Goal: Obtain resource: Download file/media

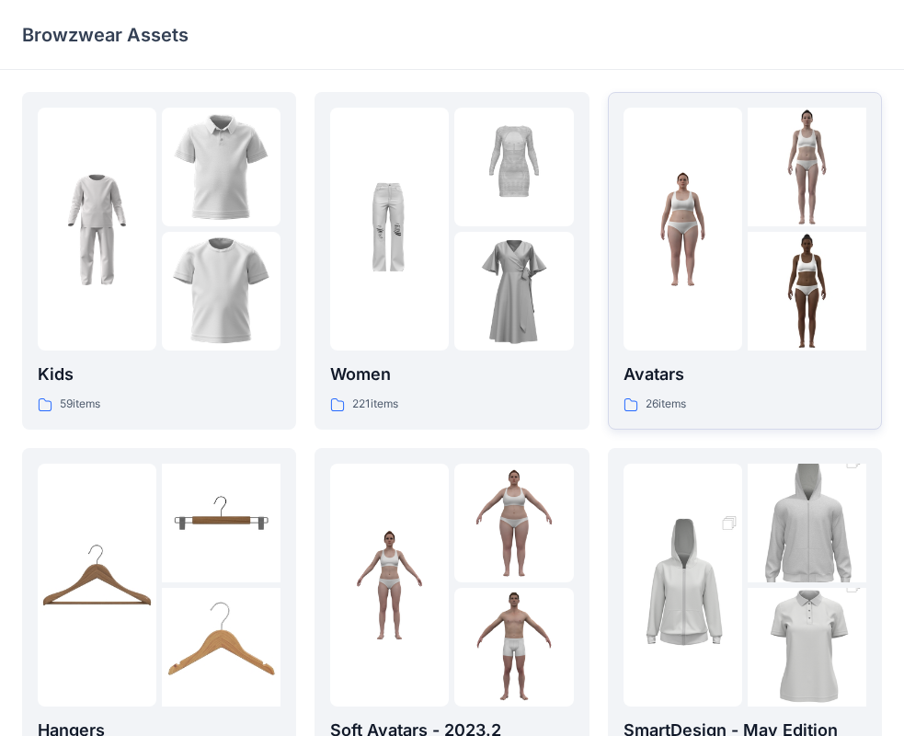
click at [713, 258] on img at bounding box center [682, 229] width 119 height 119
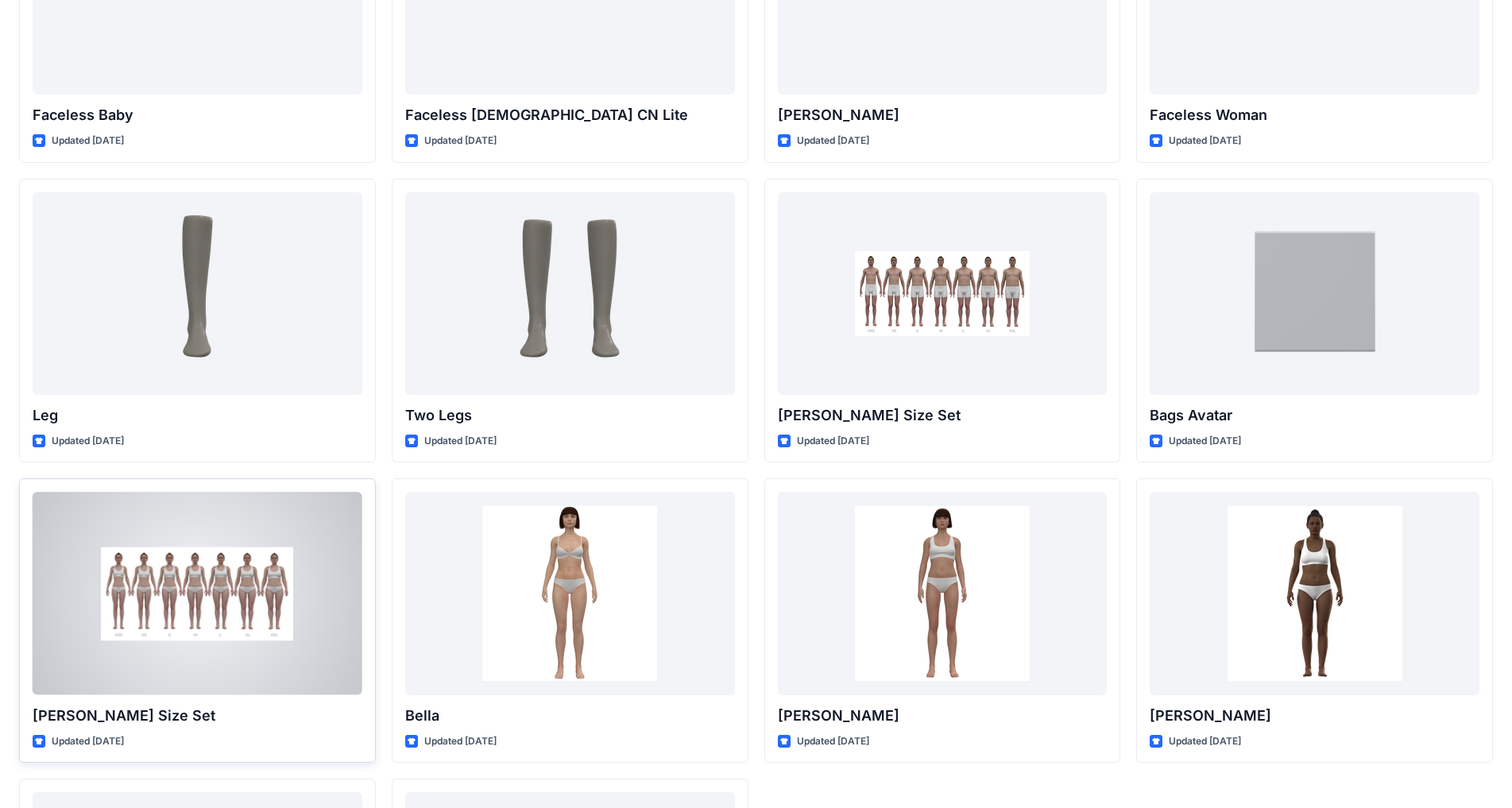
scroll to position [1059, 0]
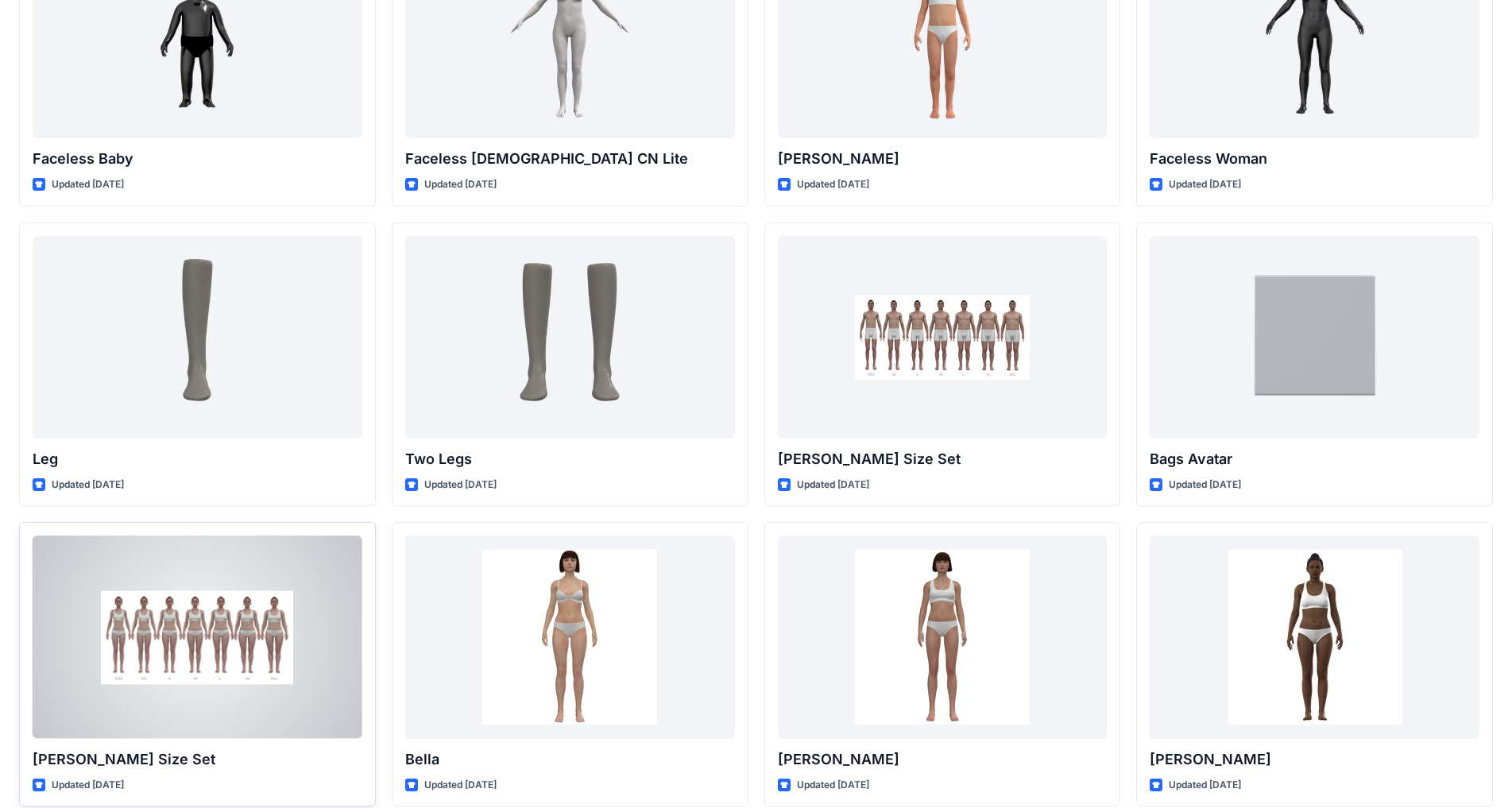
click at [228, 625] on div at bounding box center [198, 637] width 330 height 202
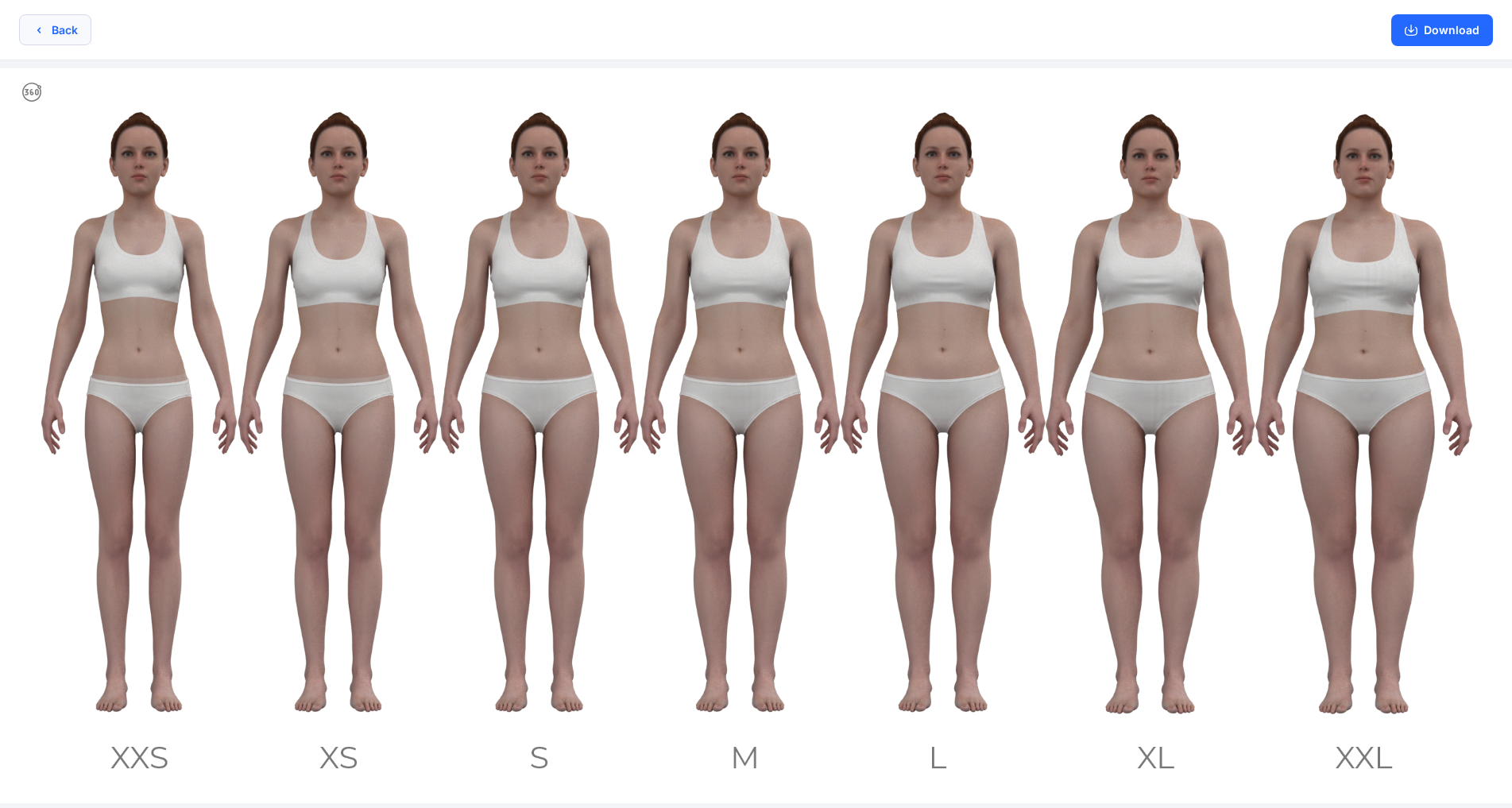
click at [54, 15] on button "Back" at bounding box center [55, 30] width 73 height 31
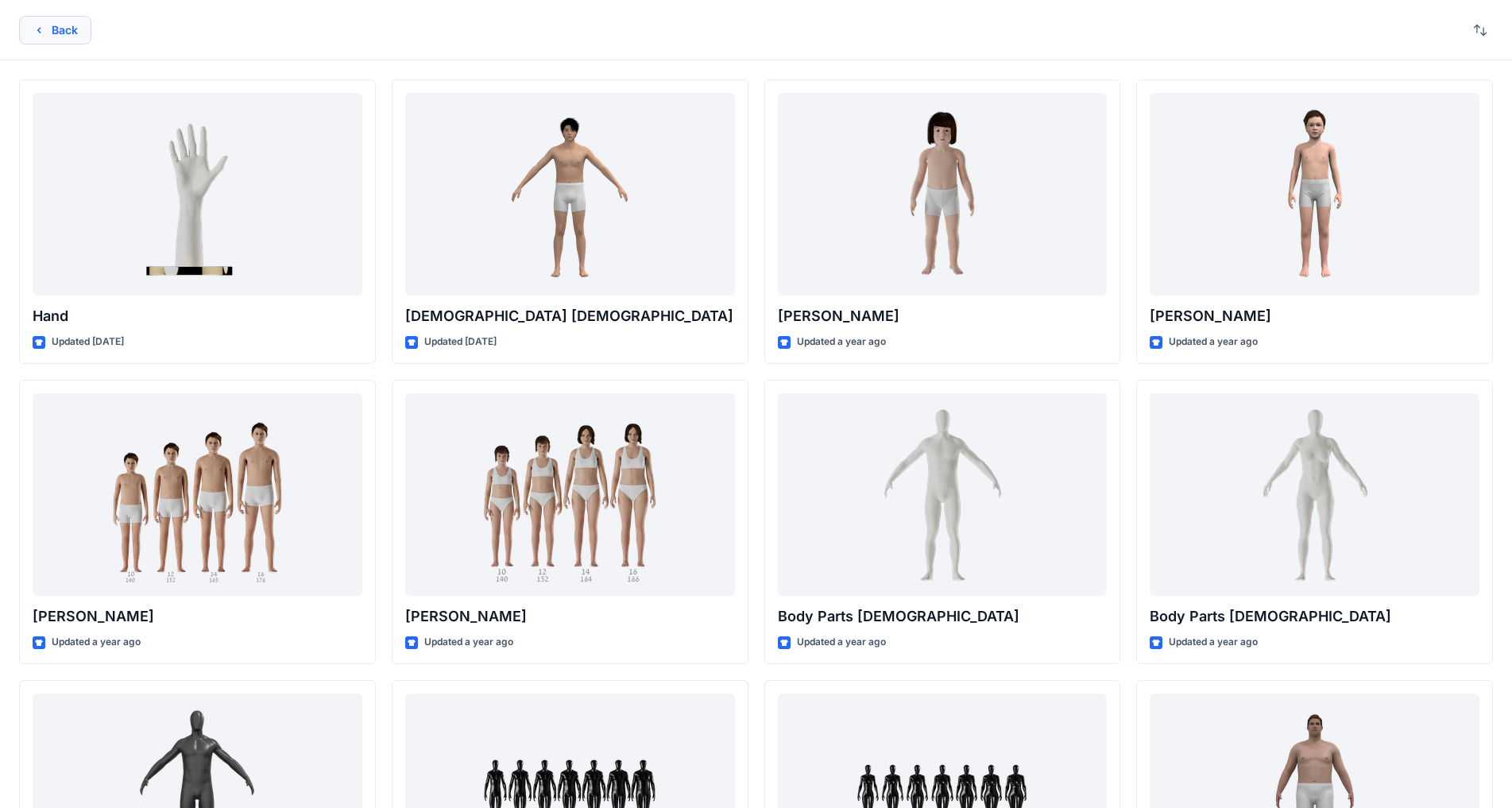
click at [80, 35] on button "Back" at bounding box center [55, 29] width 73 height 29
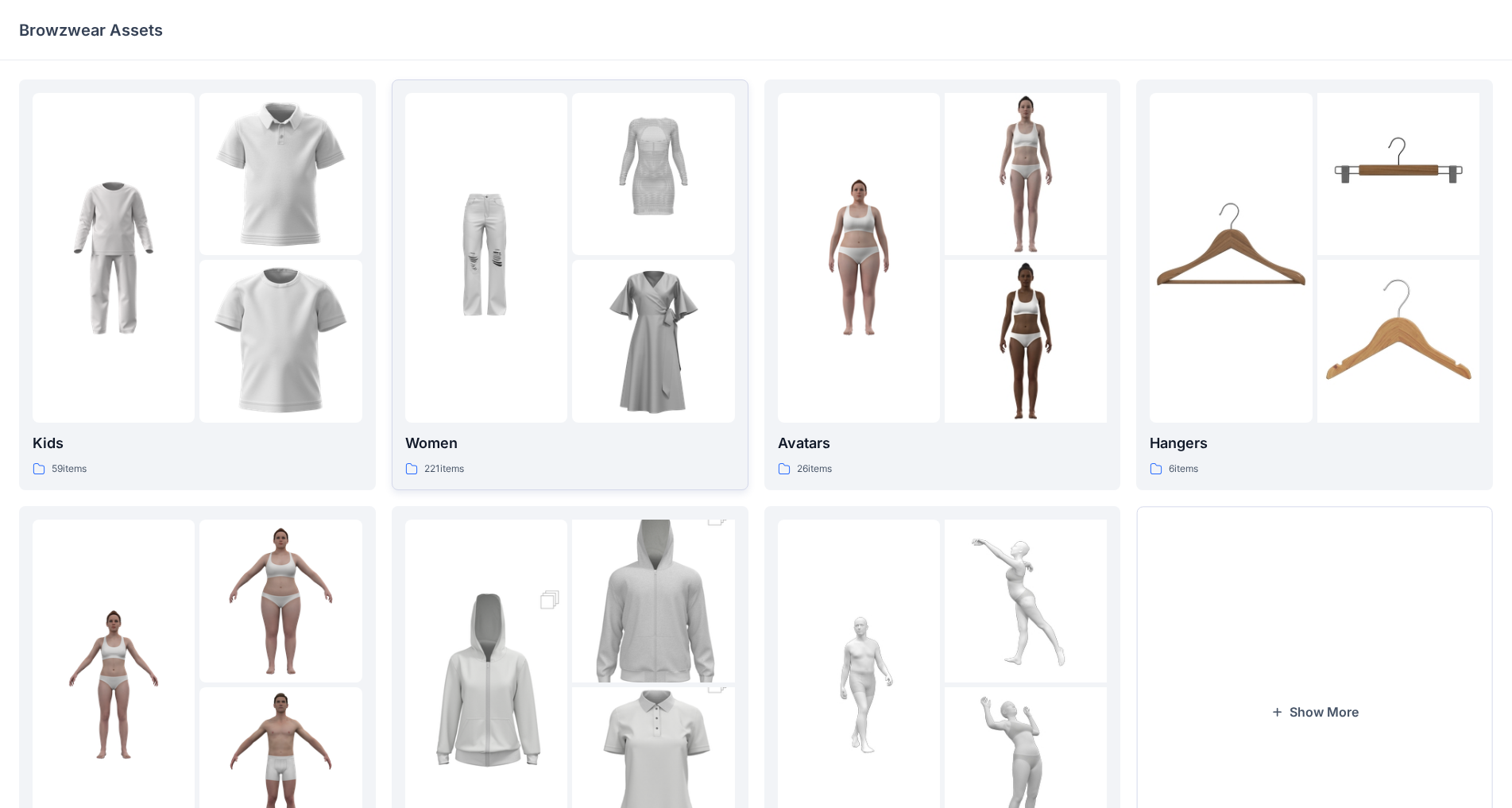
click at [499, 312] on img at bounding box center [486, 258] width 162 height 162
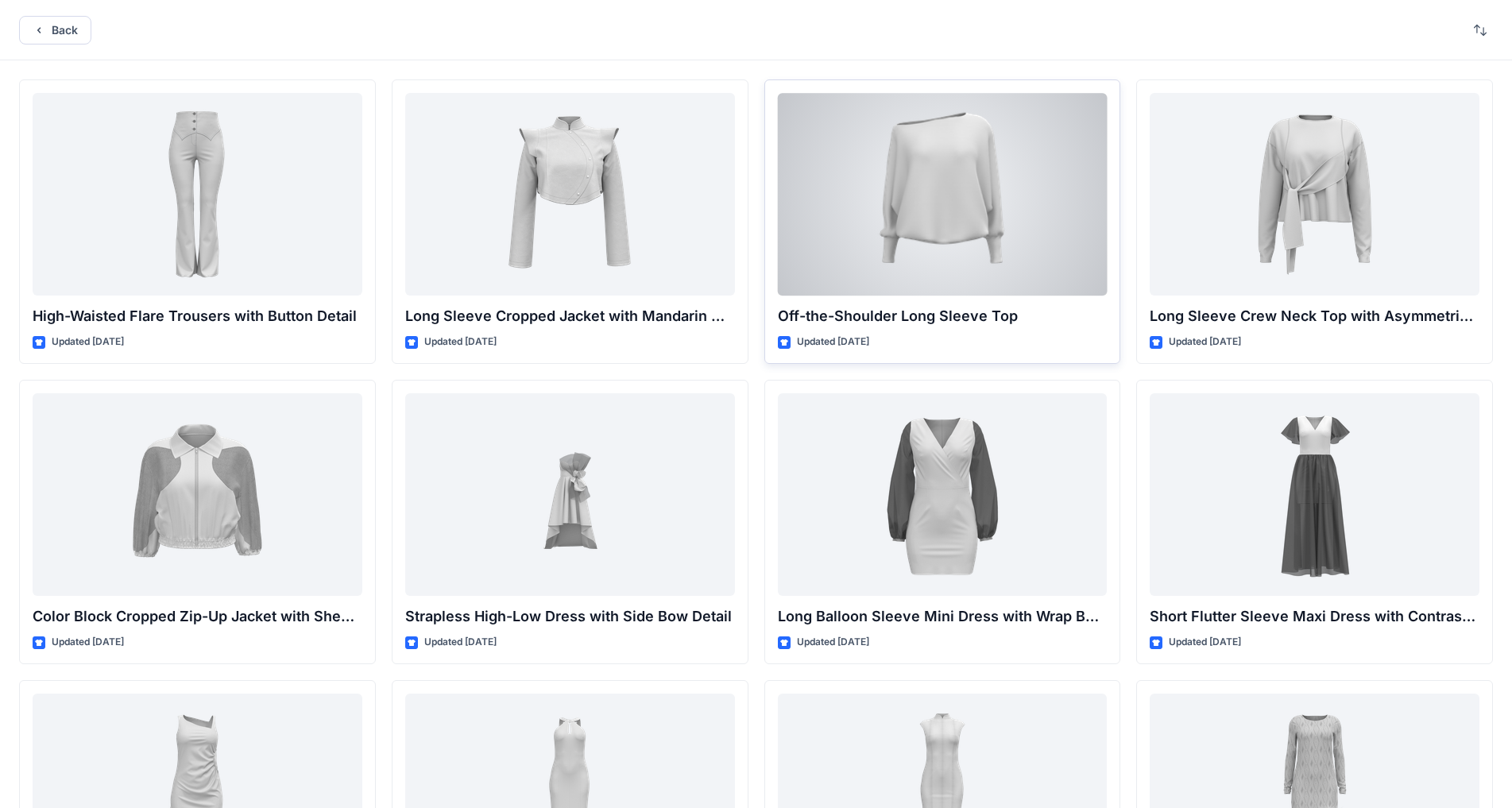
click at [794, 220] on div at bounding box center [943, 194] width 330 height 202
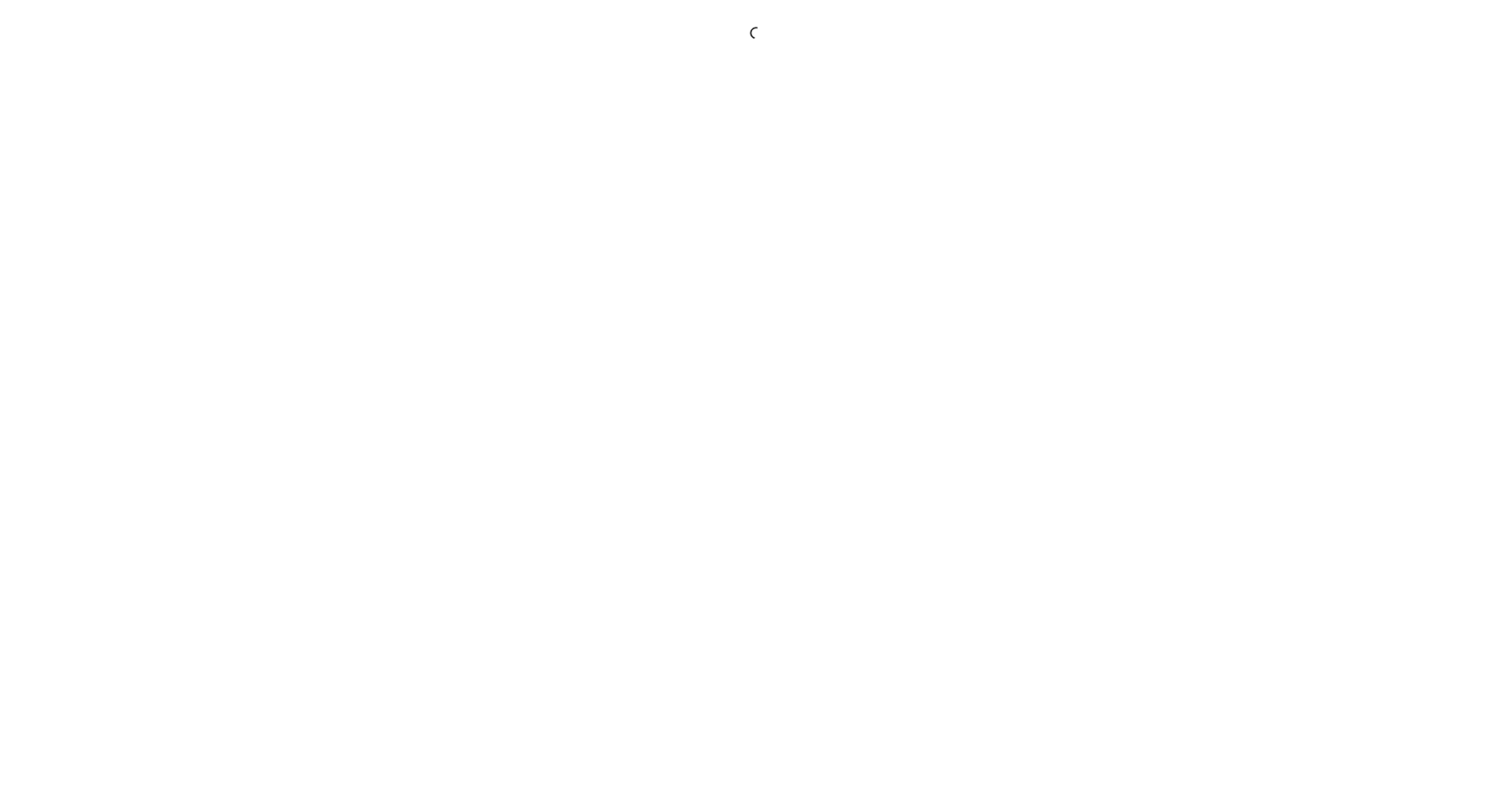
click at [787, 218] on div at bounding box center [756, 400] width 1512 height 801
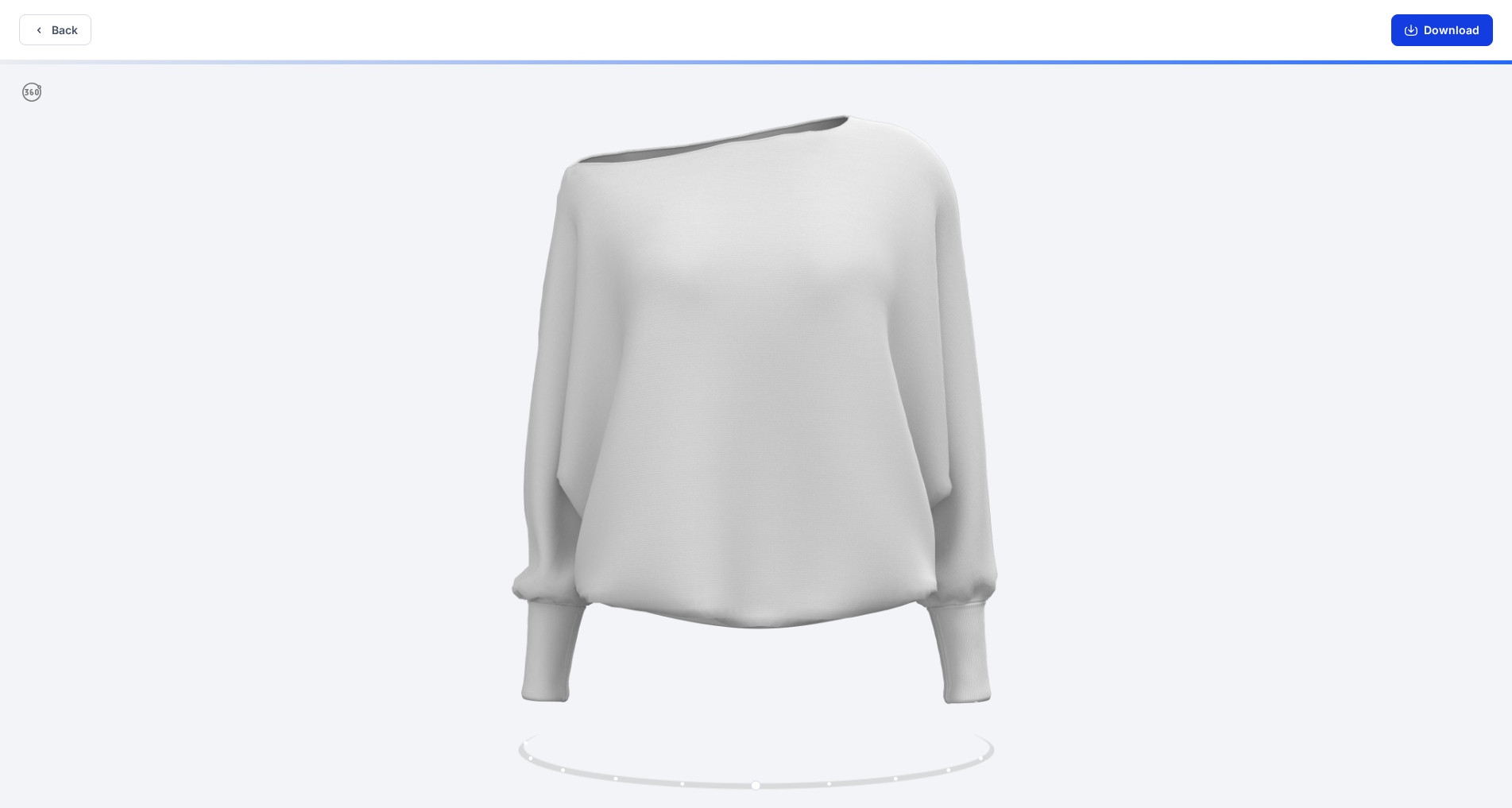
click at [794, 39] on button "Download" at bounding box center [1442, 30] width 102 height 32
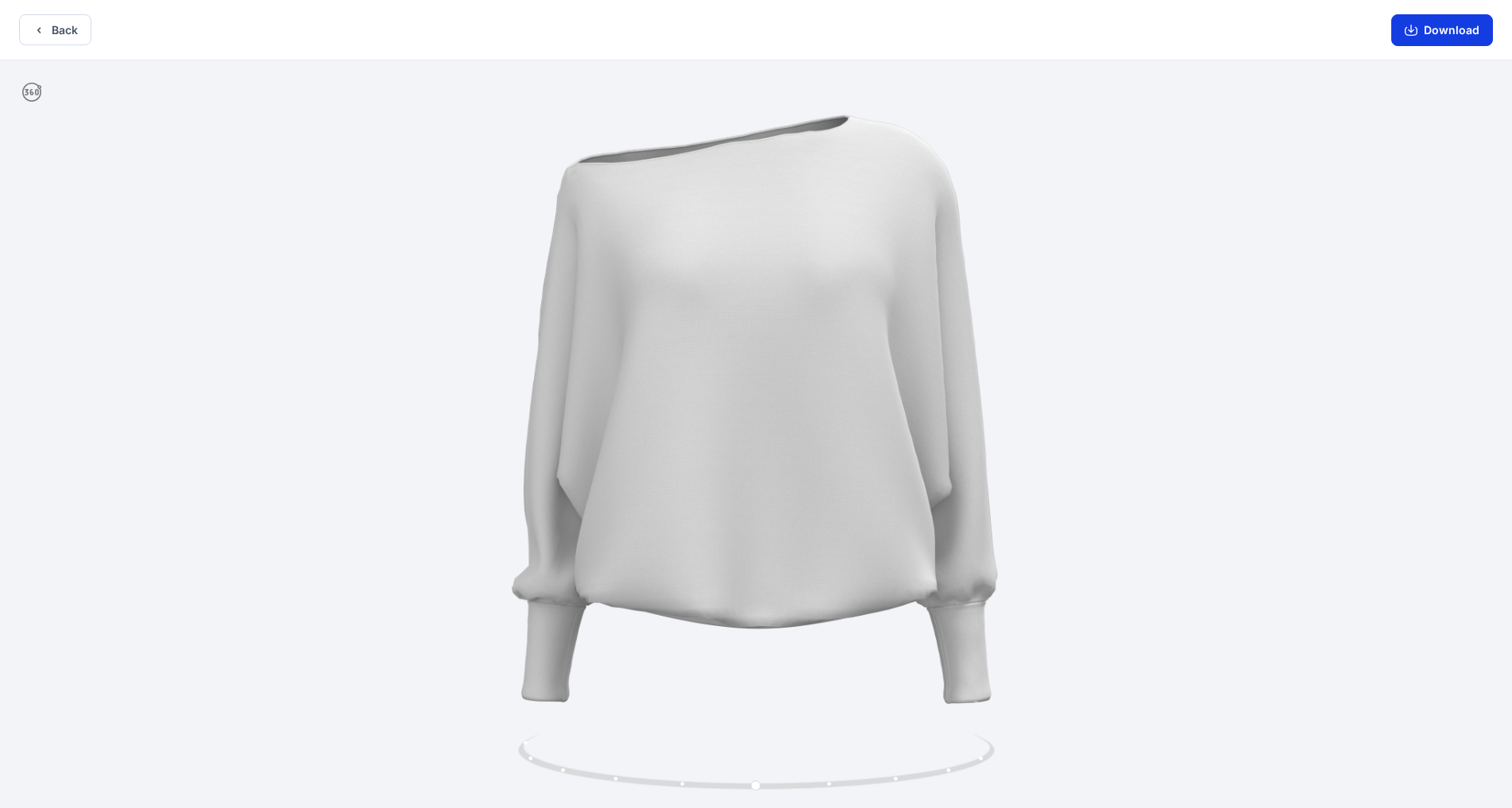
click at [794, 34] on button "Download" at bounding box center [1442, 30] width 102 height 32
click at [54, 27] on button "Back" at bounding box center [55, 30] width 73 height 31
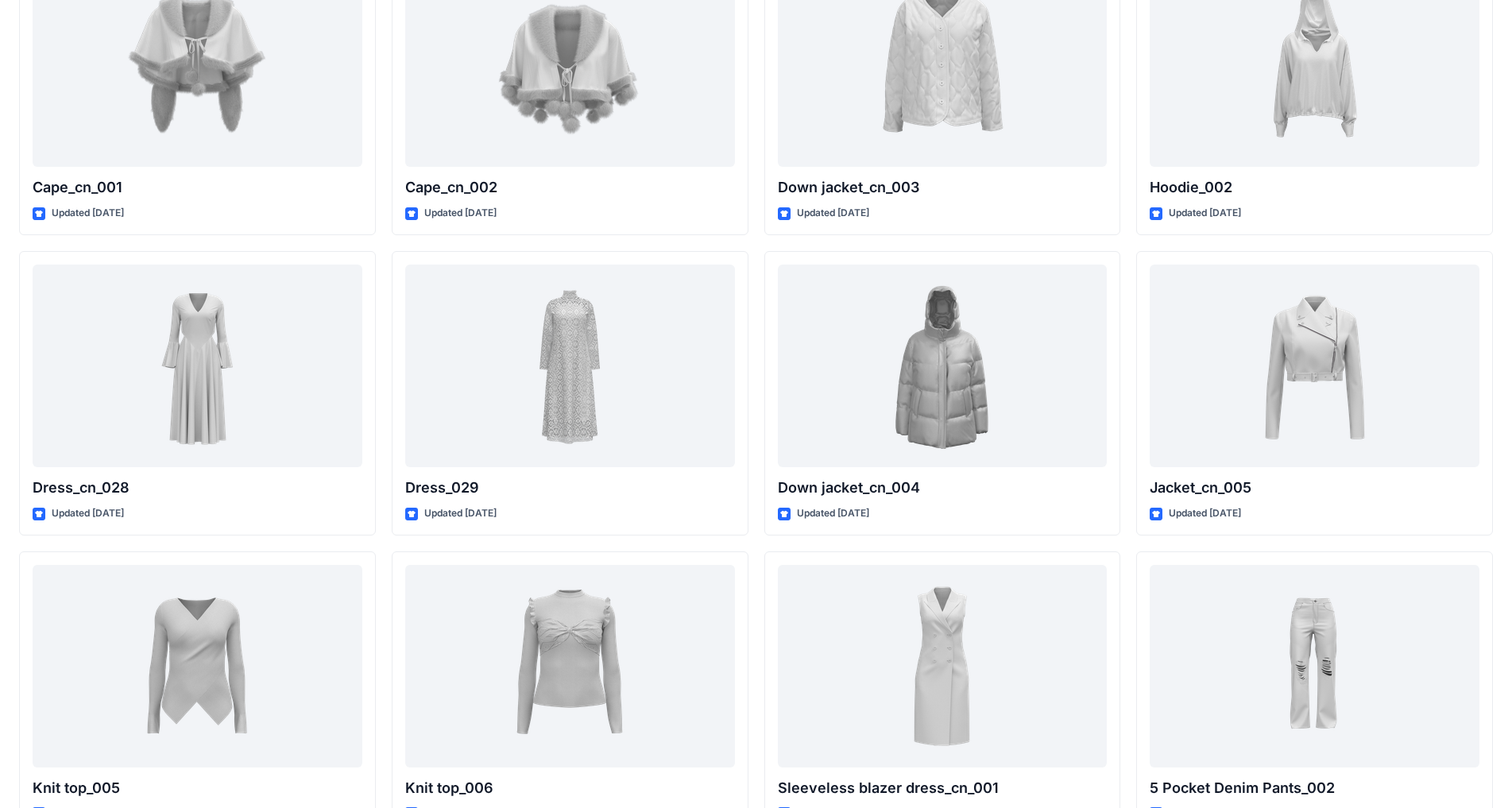
scroll to position [8340, 0]
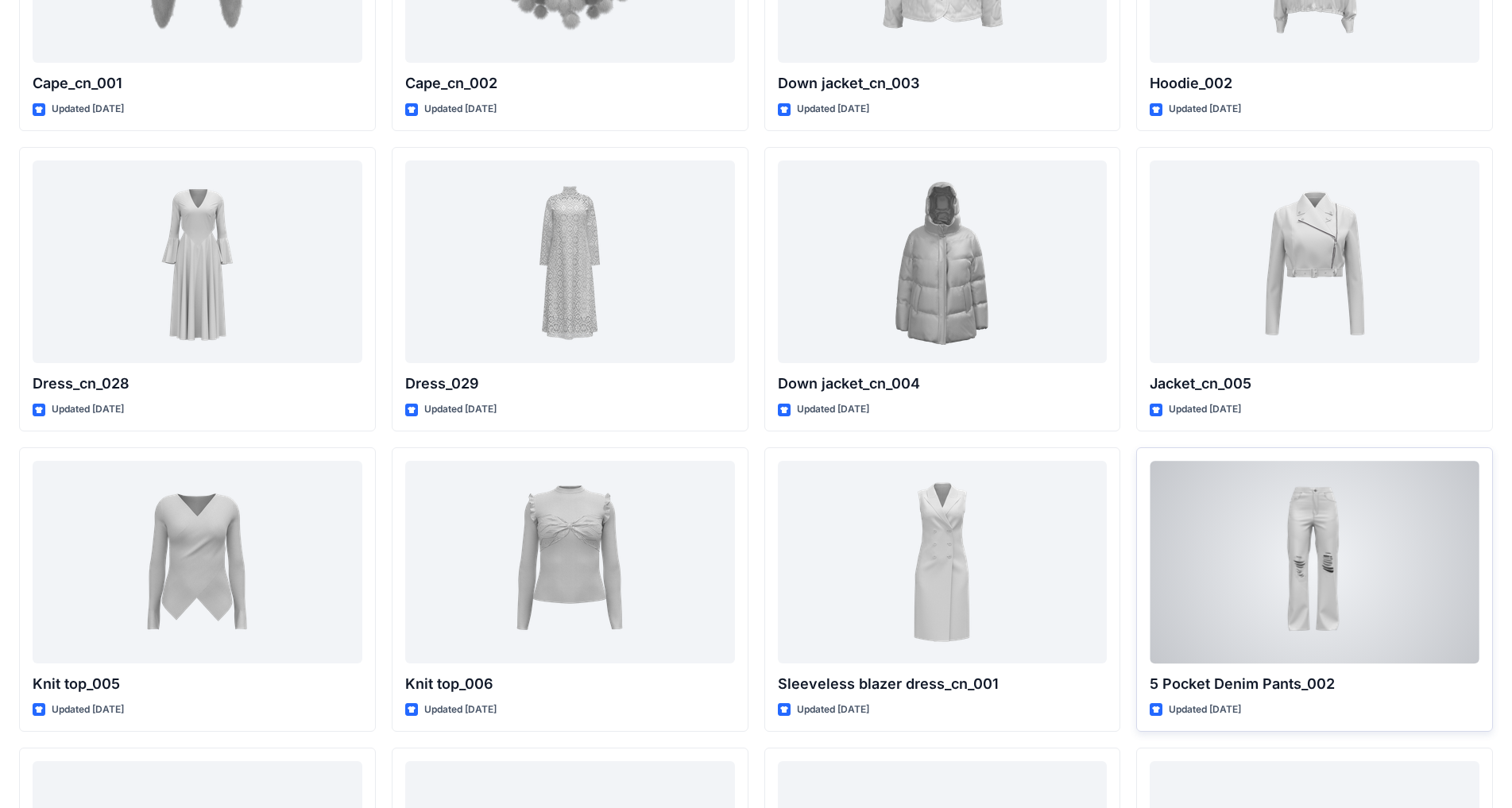
click at [794, 583] on div at bounding box center [1314, 562] width 330 height 202
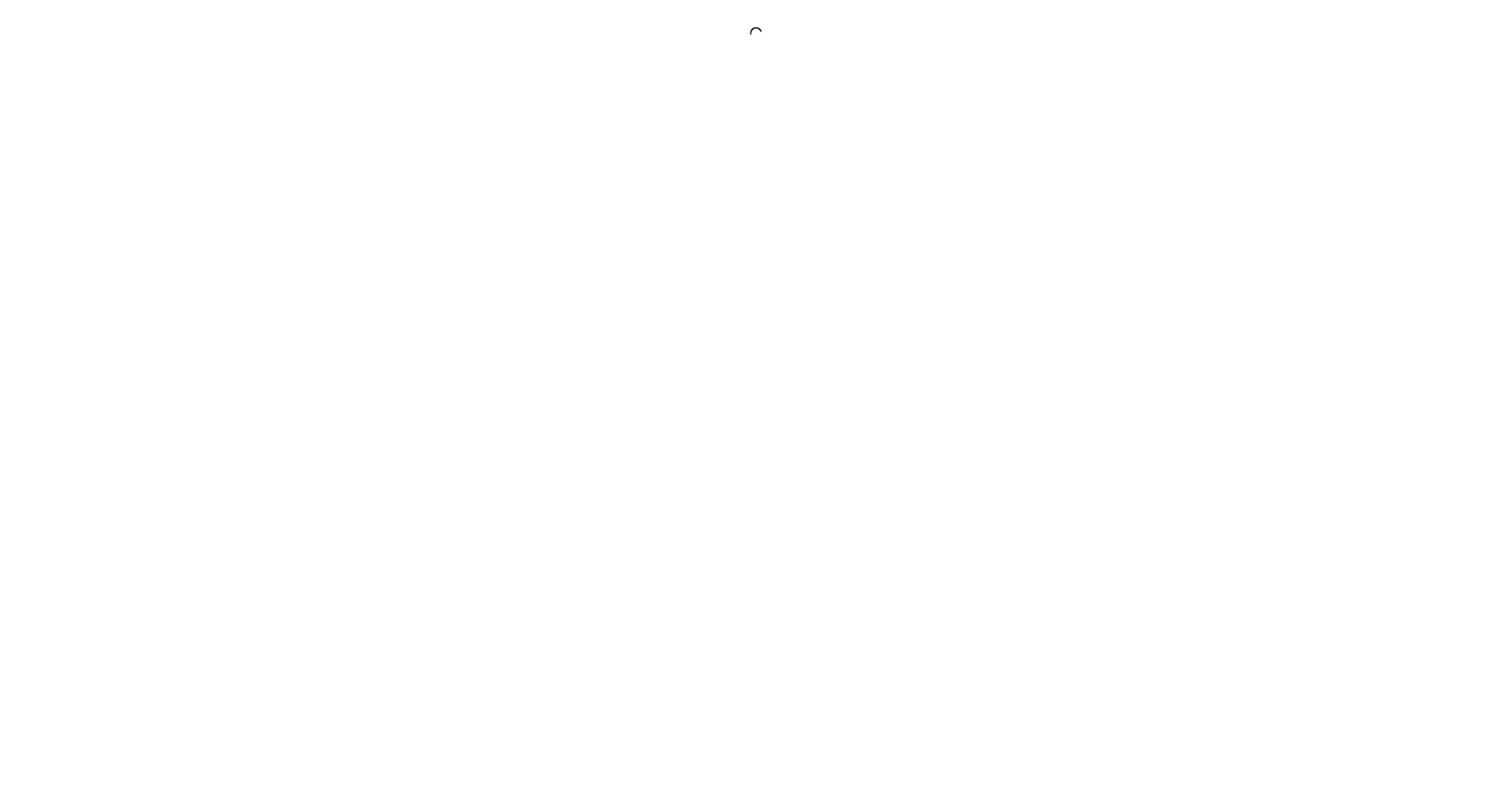
click at [787, 578] on div at bounding box center [756, 400] width 1512 height 801
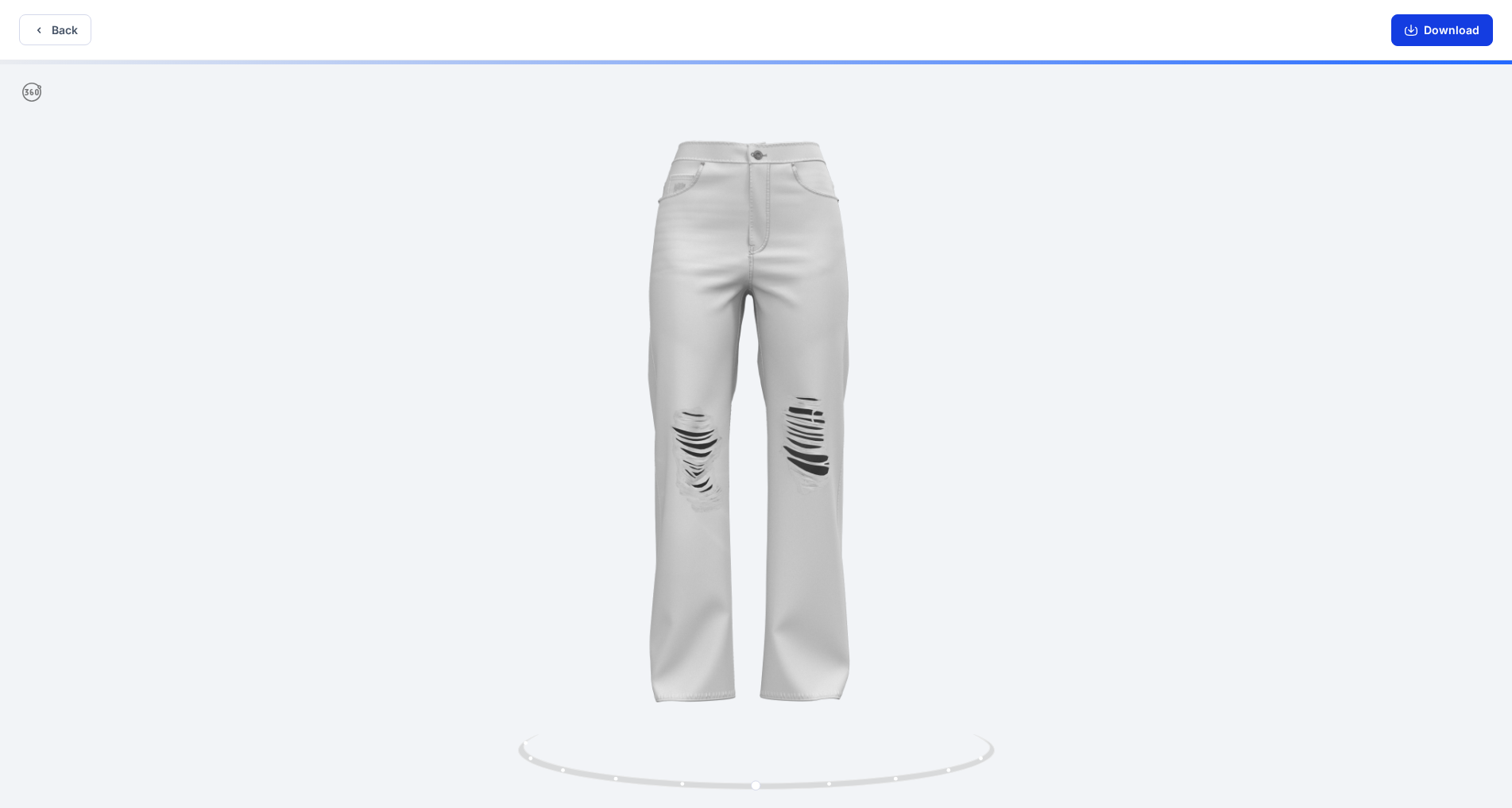
click at [794, 36] on button "Download" at bounding box center [1442, 30] width 102 height 32
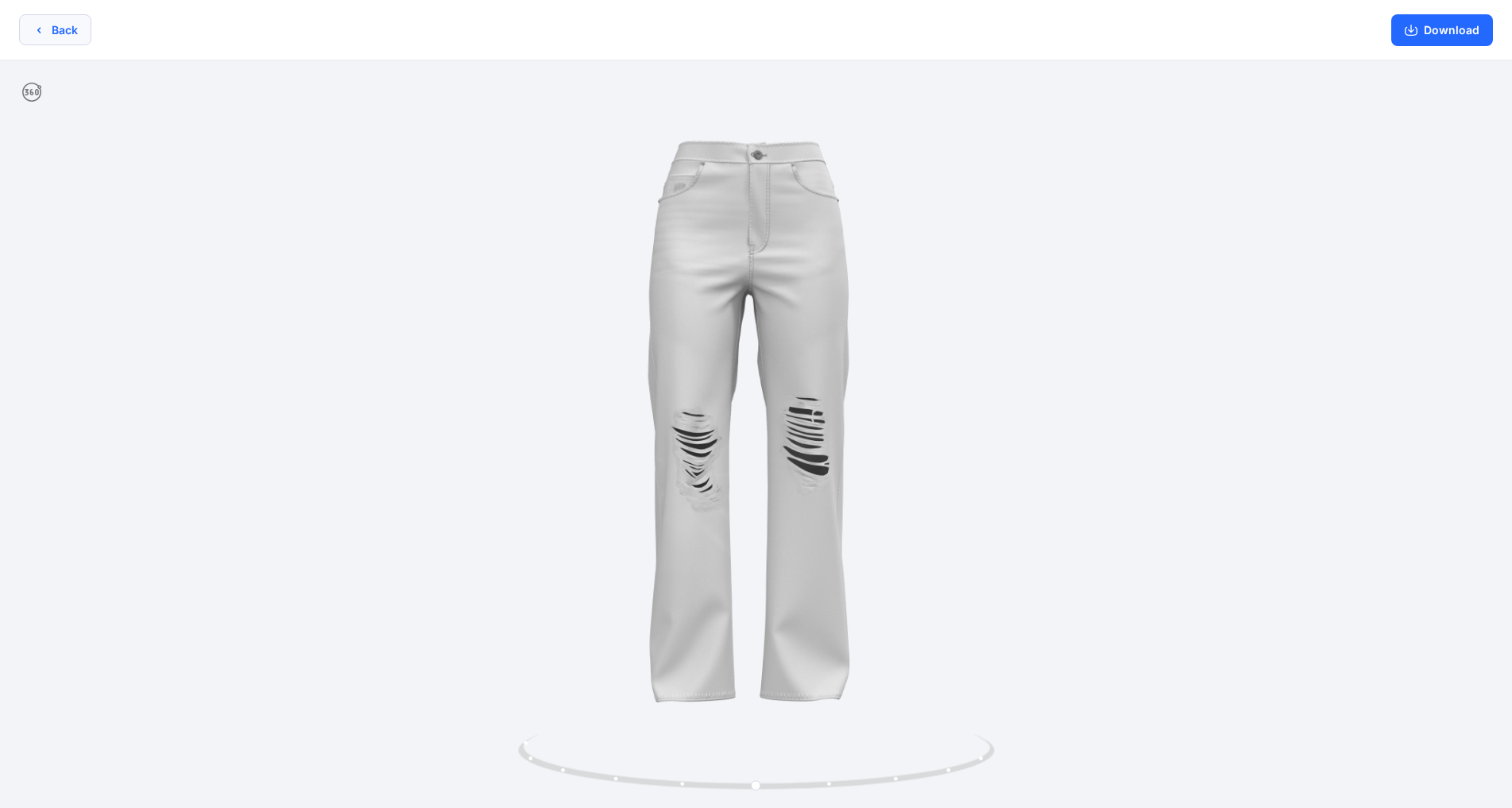
click at [71, 27] on button "Back" at bounding box center [55, 30] width 73 height 31
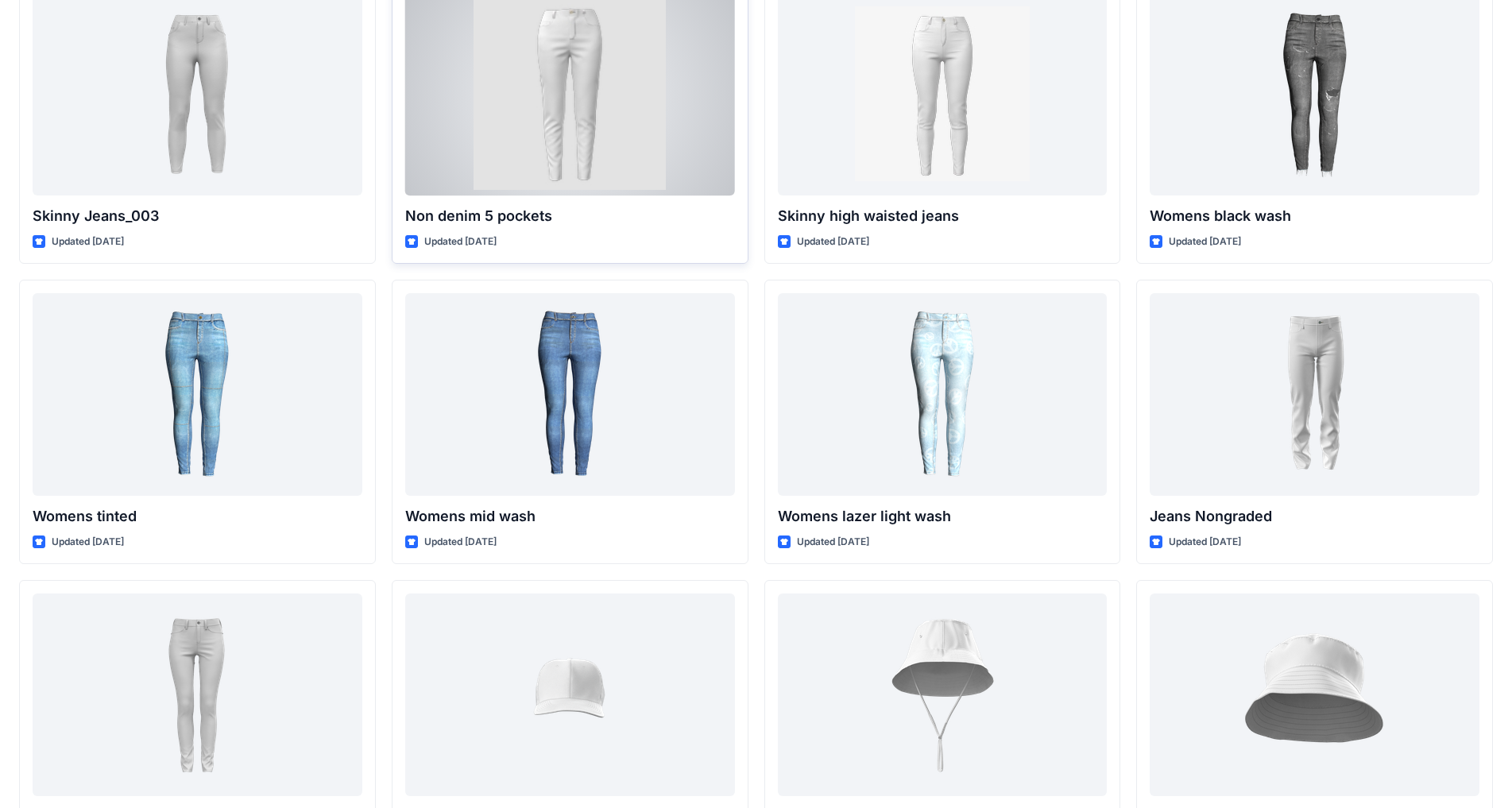
scroll to position [9134, 0]
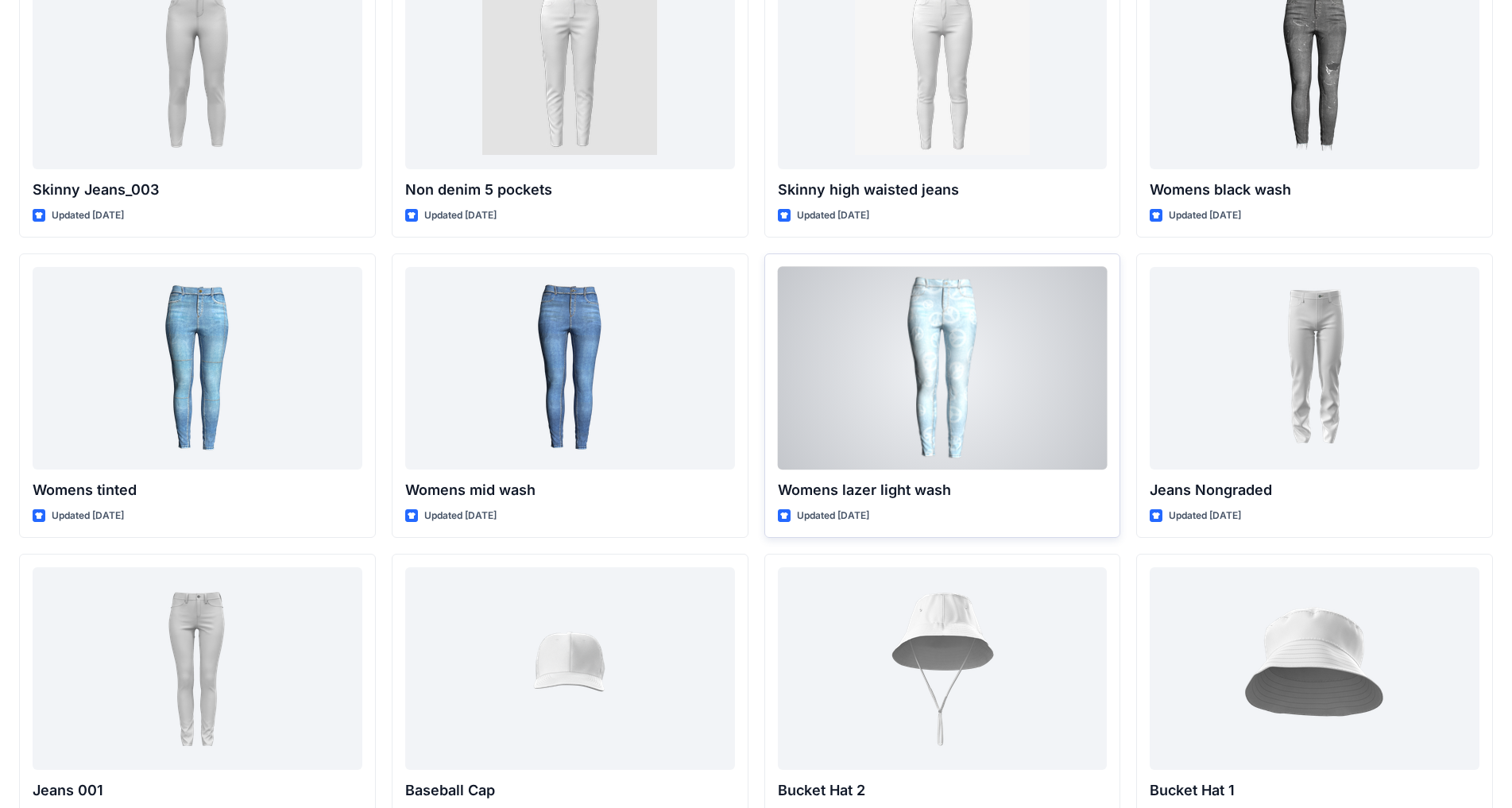
click at [794, 410] on div at bounding box center [943, 368] width 330 height 202
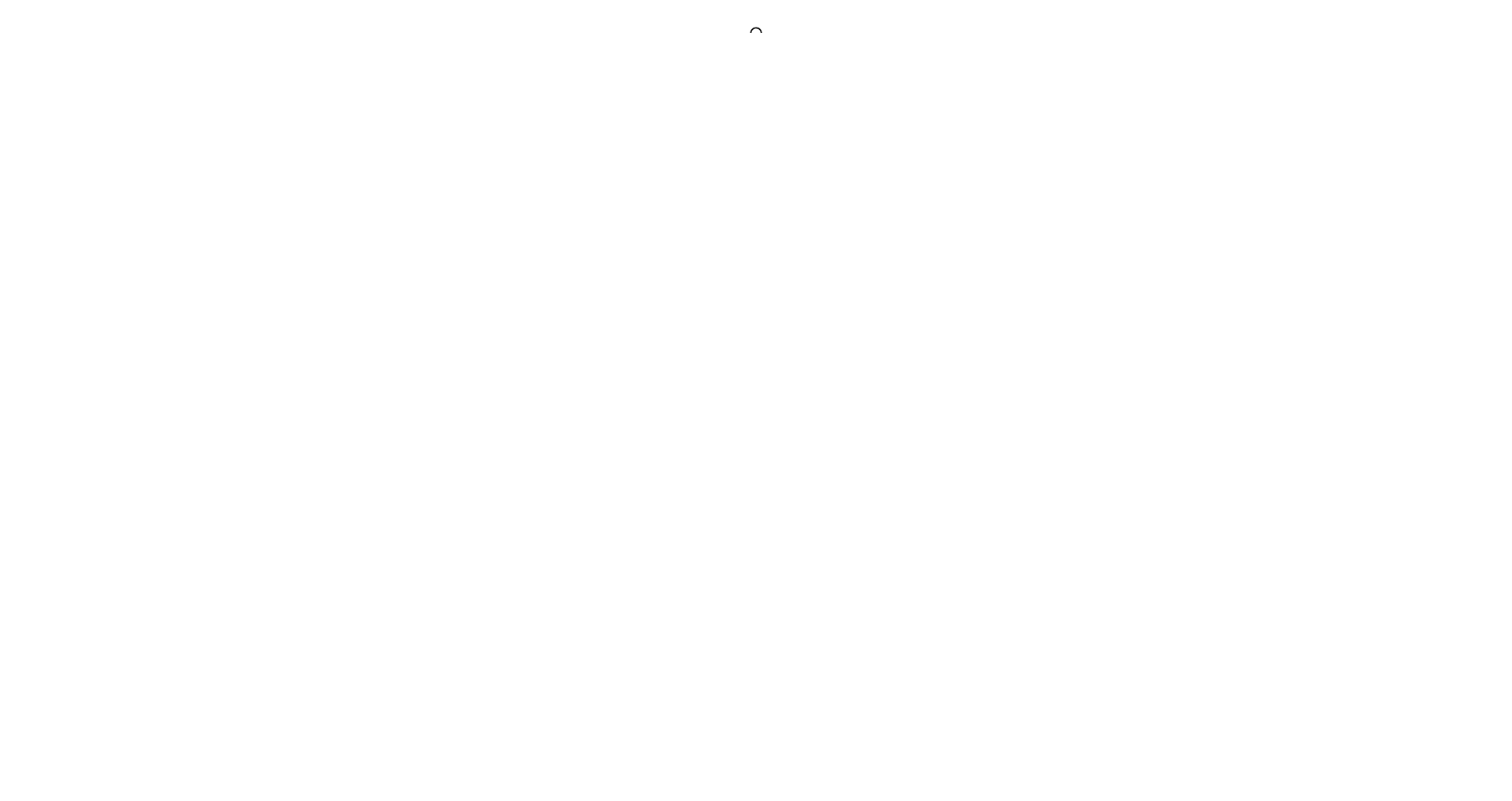
click at [787, 406] on div at bounding box center [756, 400] width 1512 height 801
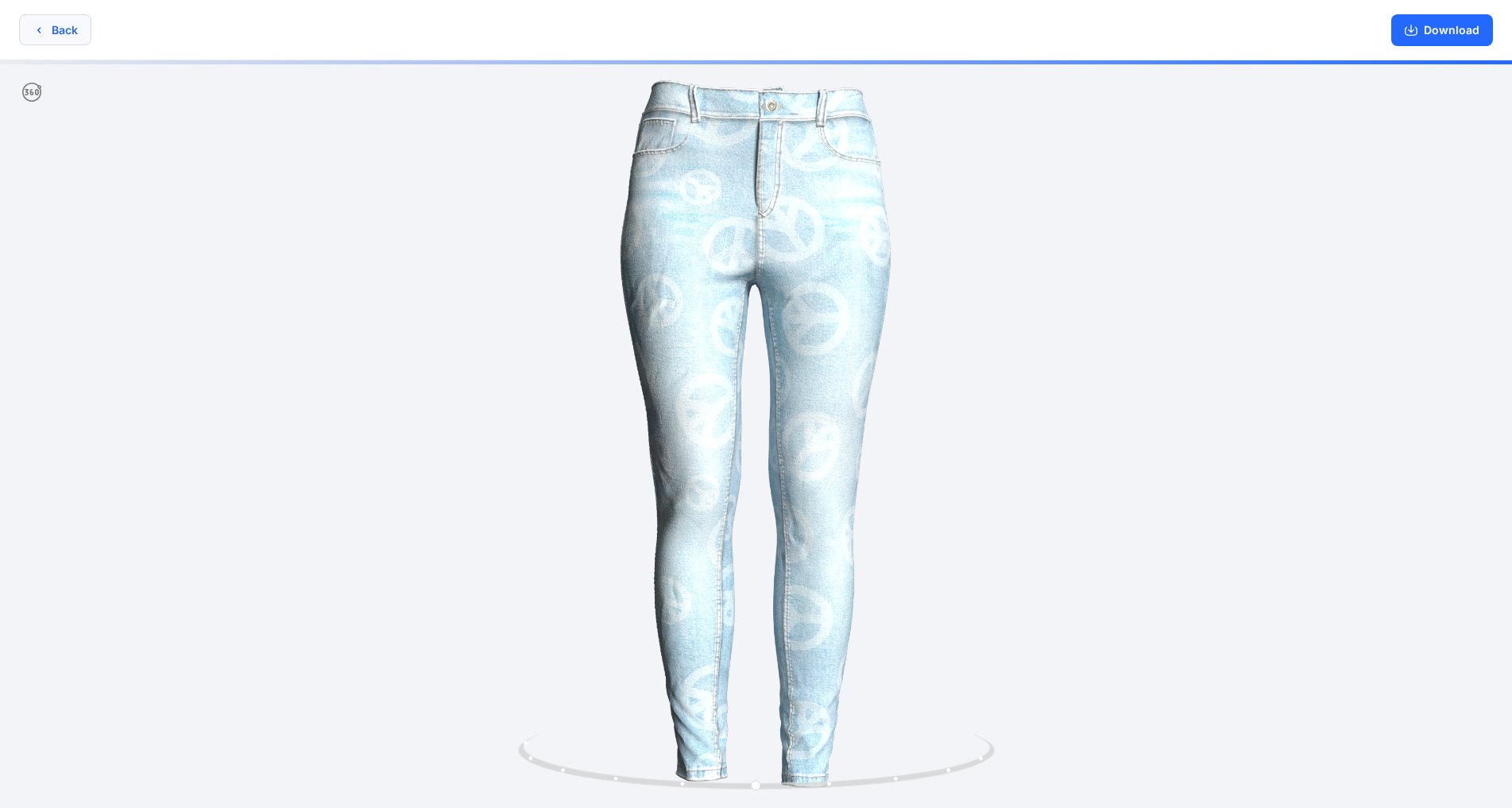
click at [56, 35] on button "Back" at bounding box center [55, 30] width 73 height 31
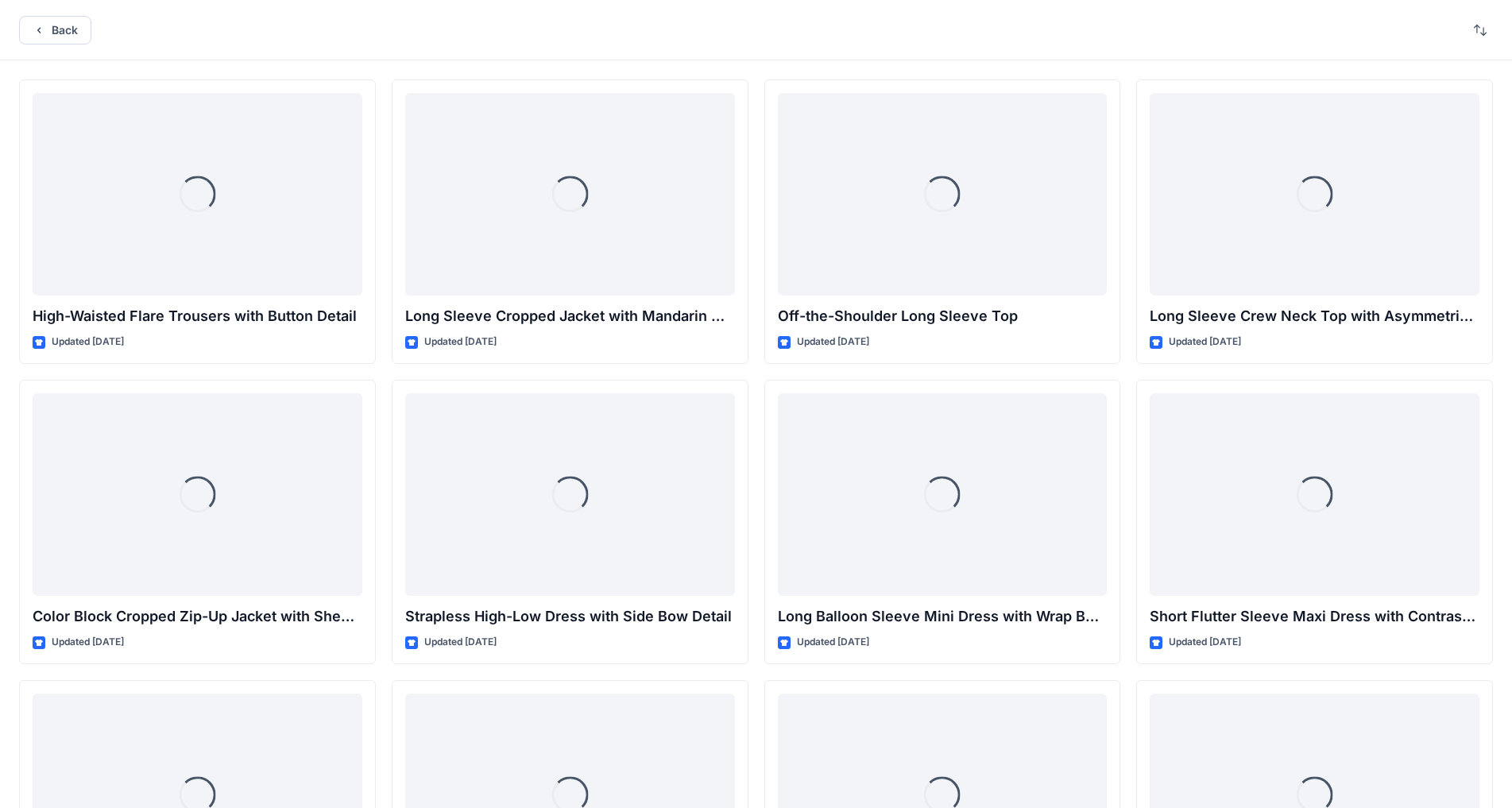
scroll to position [9134, 0]
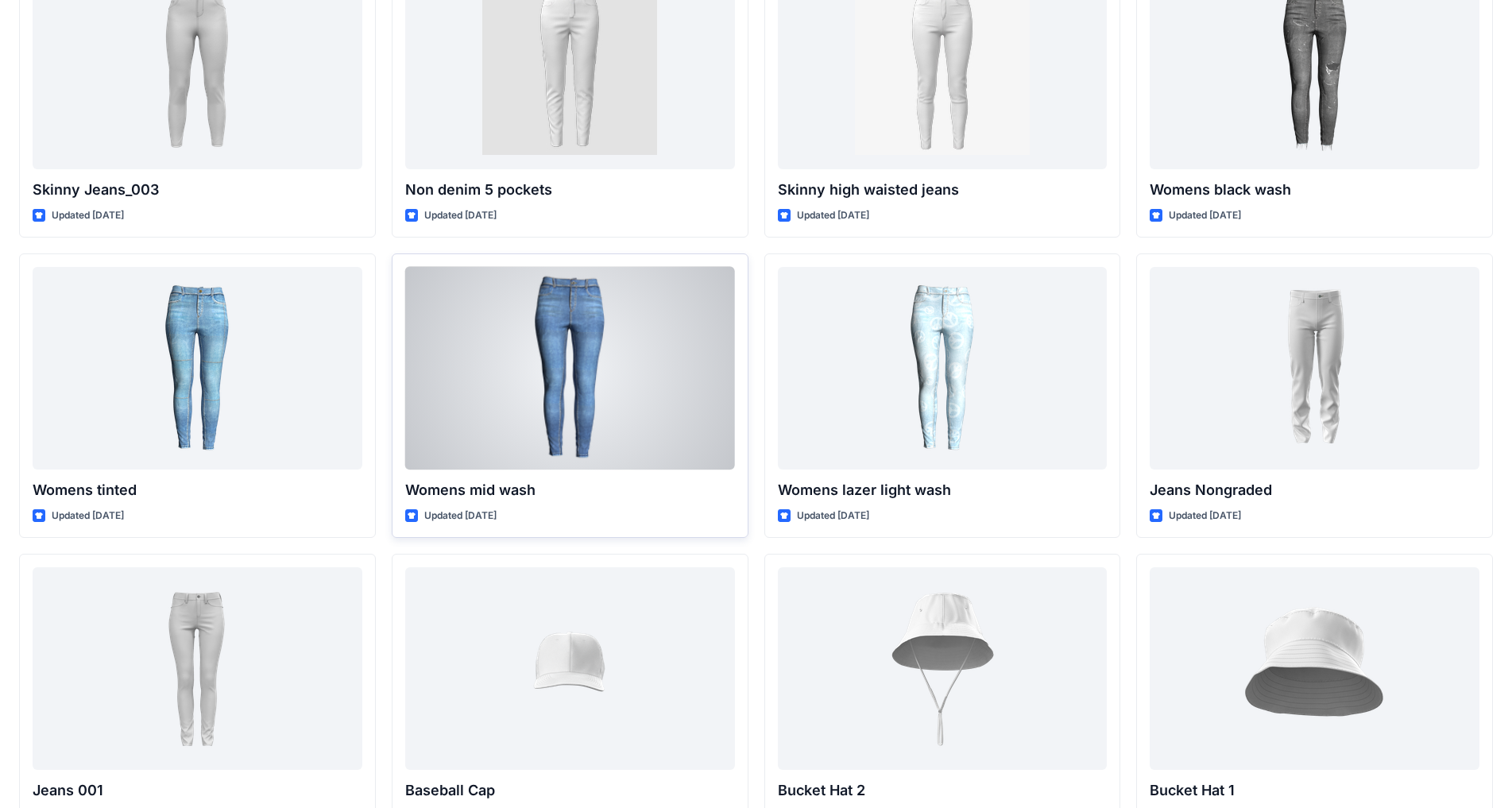
click at [543, 408] on div at bounding box center [570, 368] width 330 height 202
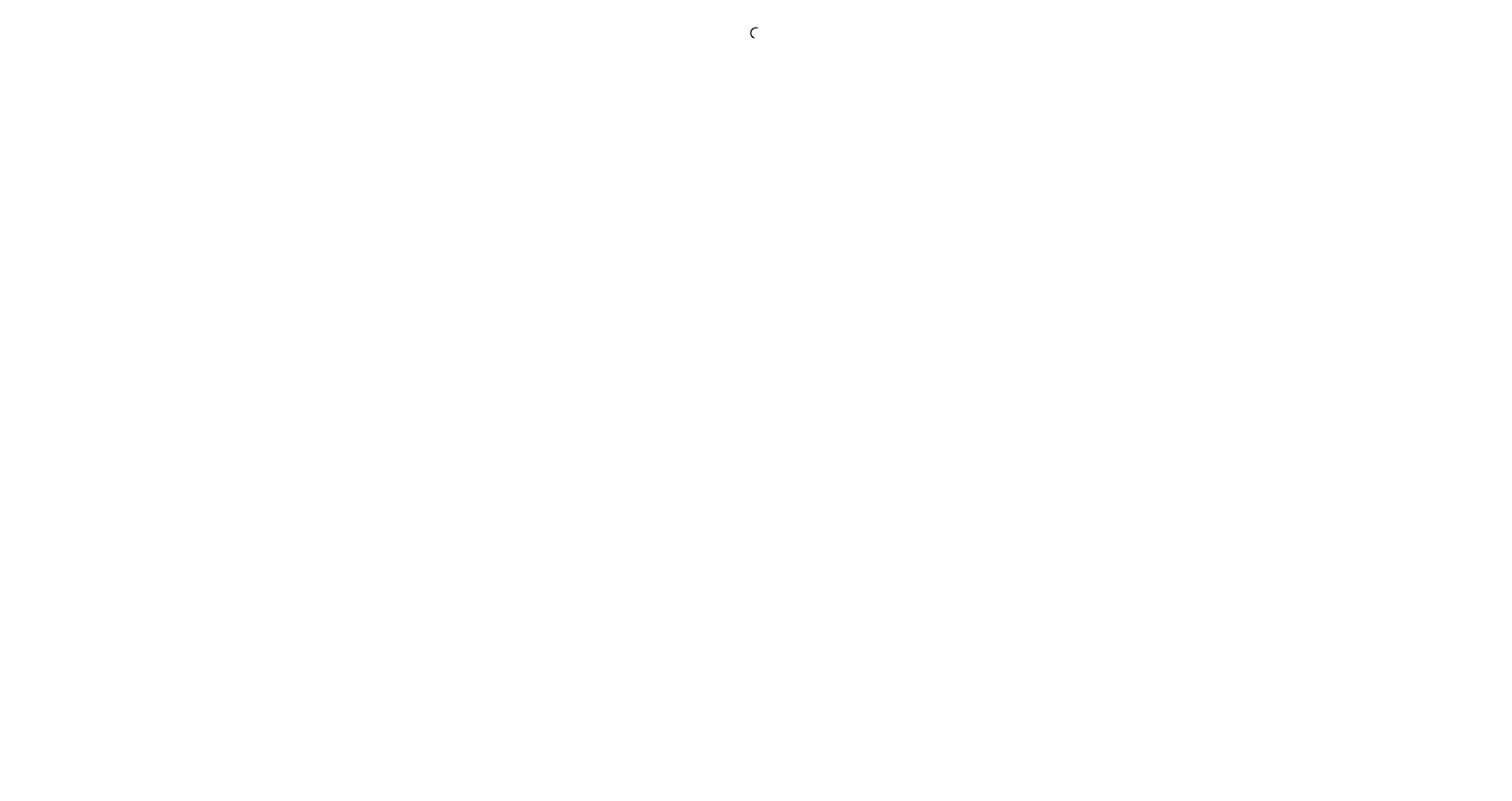
click at [538, 404] on div at bounding box center [756, 400] width 1512 height 801
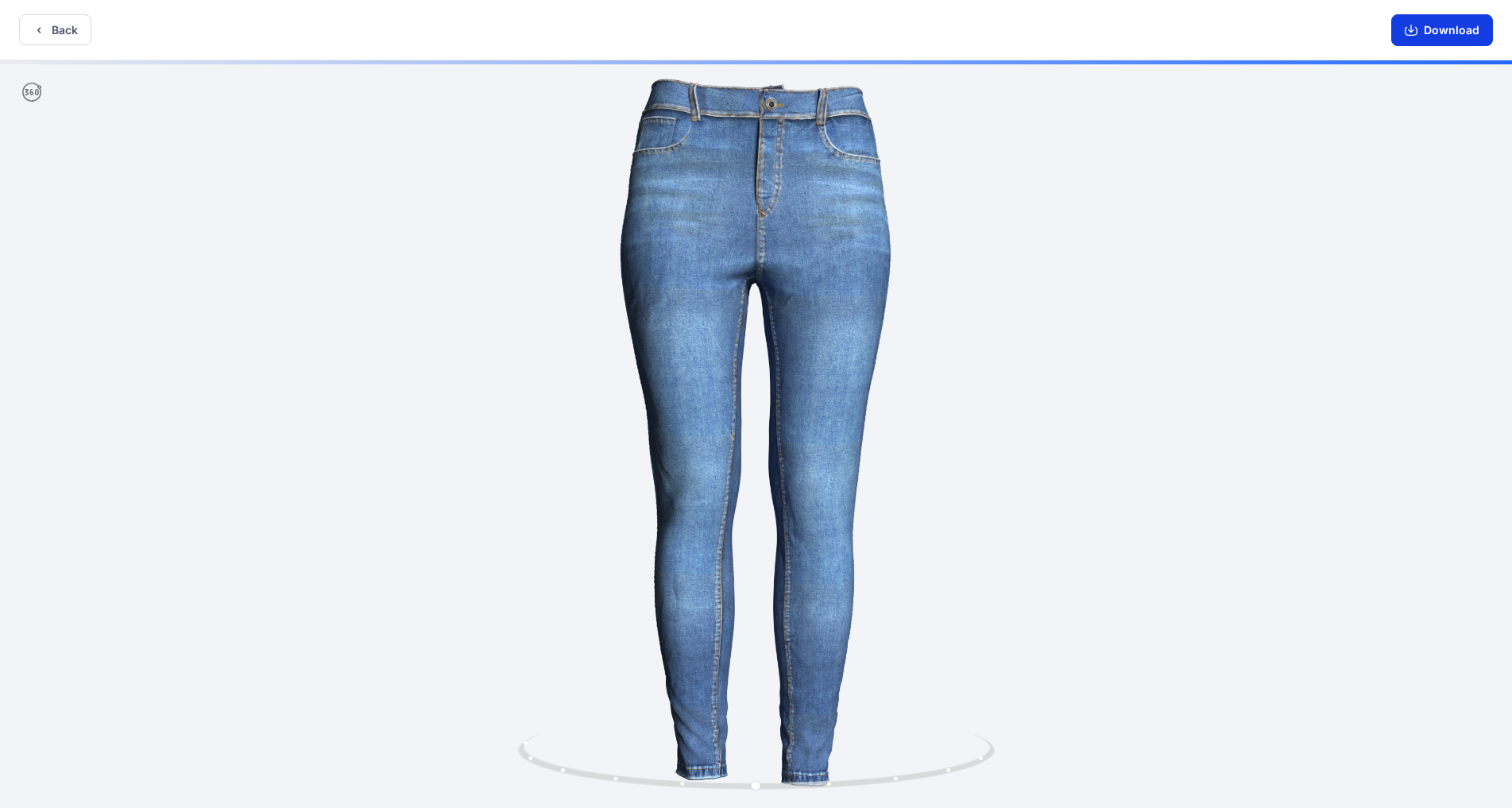
click at [794, 28] on button "Download" at bounding box center [1442, 30] width 102 height 32
